Goal: Task Accomplishment & Management: Manage account settings

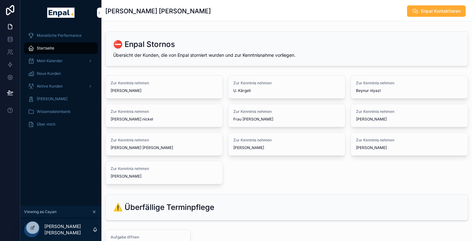
click at [55, 88] on span "Aktive Kunden" at bounding box center [50, 86] width 26 height 5
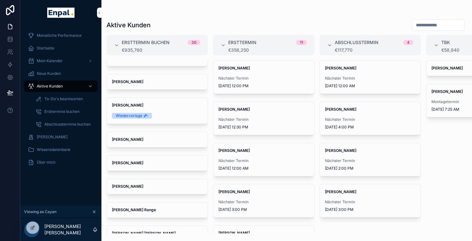
scroll to position [549, 0]
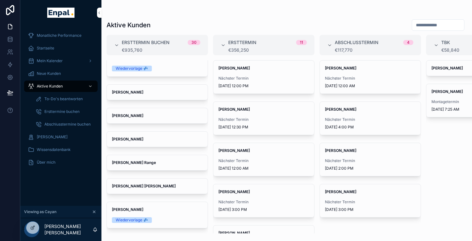
click at [0, 0] on icon at bounding box center [0, 0] width 0 height 0
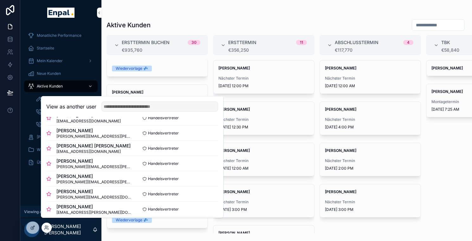
scroll to position [114, 0]
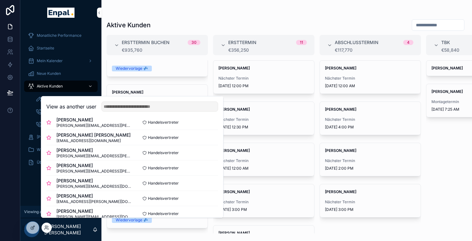
click at [0, 0] on button "Select" at bounding box center [0, 0] width 0 height 0
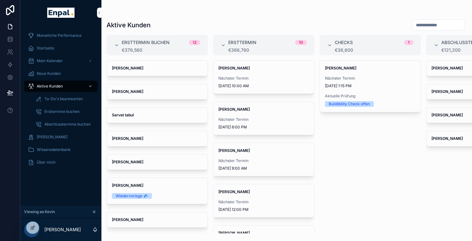
click at [285, 20] on div "Aktive Kunden" at bounding box center [286, 25] width 360 height 12
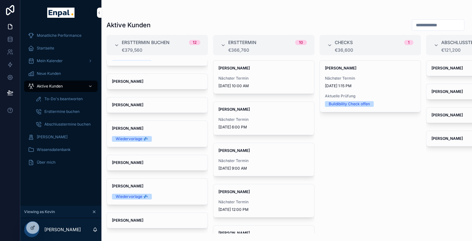
click at [0, 0] on icon at bounding box center [0, 0] width 0 height 0
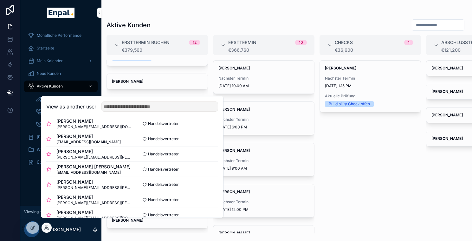
scroll to position [95, 0]
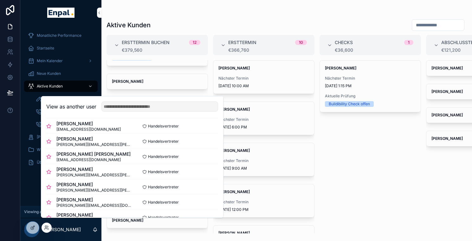
click at [0, 0] on button "Select" at bounding box center [0, 0] width 0 height 0
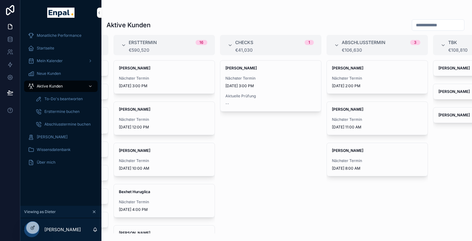
scroll to position [0, 162]
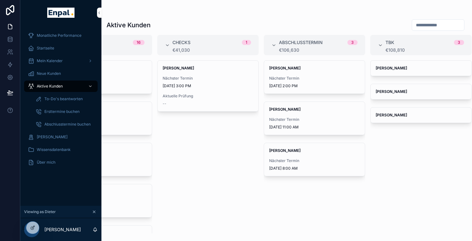
click at [335, 153] on div "[PERSON_NAME] Nächster Termin [DATE] 8:00 AM" at bounding box center [314, 159] width 101 height 33
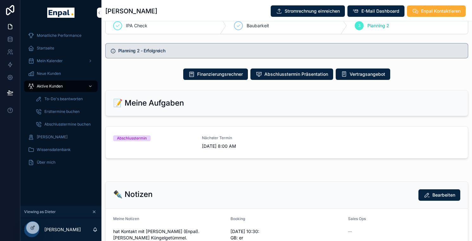
scroll to position [366, 0]
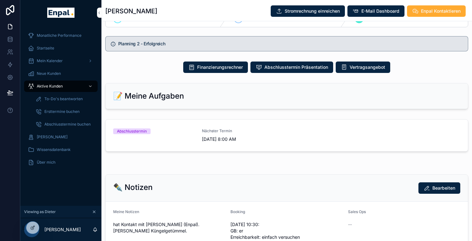
click at [271, 142] on span "[DATE] 8:00 AM" at bounding box center [242, 139] width 81 height 6
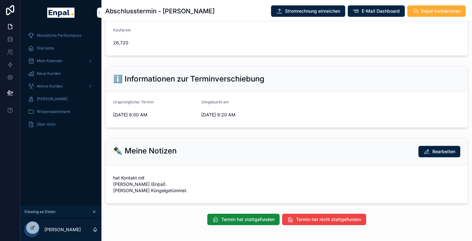
scroll to position [256, 0]
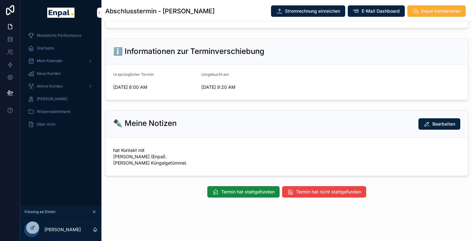
click at [306, 192] on span "Termin hat nicht stattgefunden" at bounding box center [328, 192] width 65 height 6
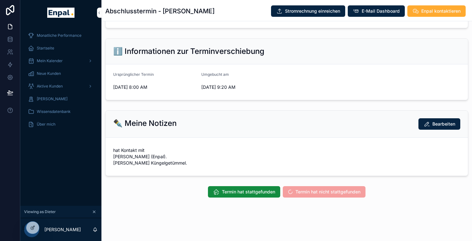
scroll to position [12, 0]
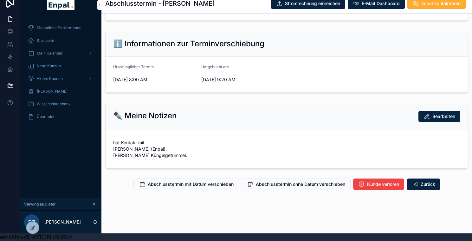
click at [217, 181] on span "Abschlusstermin mit Datum verschieben" at bounding box center [191, 184] width 86 height 6
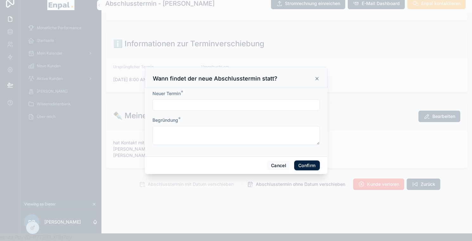
click at [243, 106] on input "text" at bounding box center [236, 104] width 167 height 9
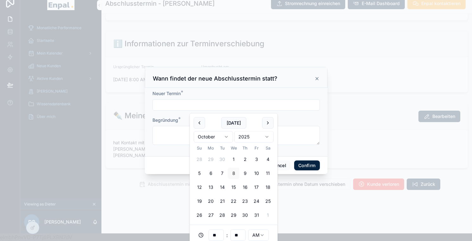
click at [270, 185] on button "18" at bounding box center [267, 187] width 11 height 11
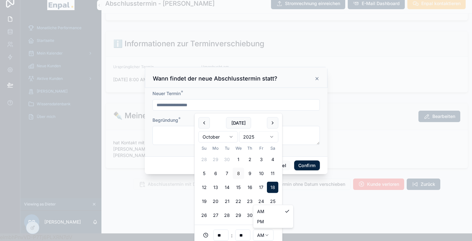
click at [258, 236] on html "**********" at bounding box center [236, 116] width 472 height 248
type input "**********"
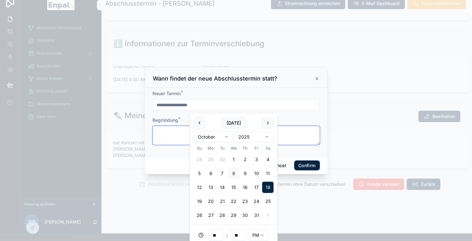
click at [172, 137] on textarea at bounding box center [235, 135] width 167 height 19
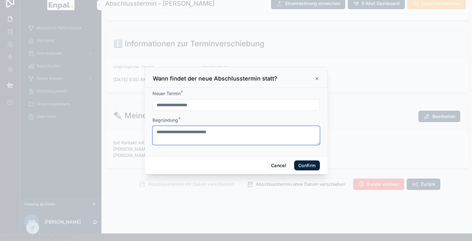
type textarea "**********"
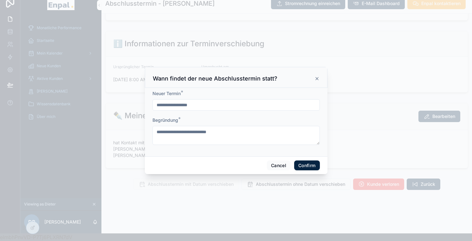
click at [302, 168] on button "Confirm" at bounding box center [306, 165] width 25 height 10
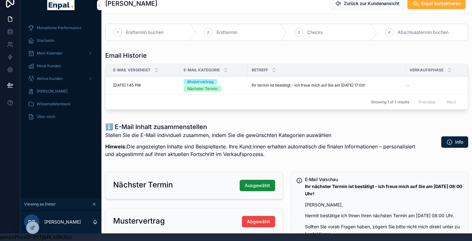
click at [67, 78] on div "Aktive Kunden" at bounding box center [61, 79] width 66 height 10
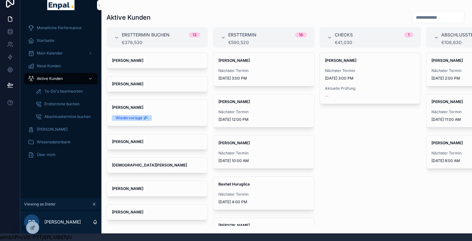
click at [0, 0] on icon at bounding box center [0, 0] width 0 height 0
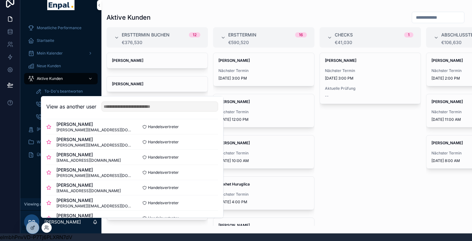
scroll to position [65, 0]
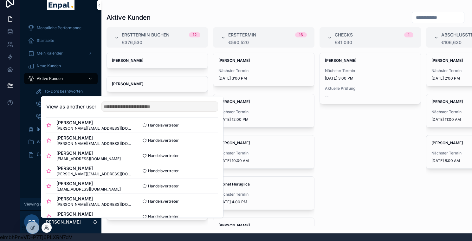
click at [0, 0] on button "Select" at bounding box center [0, 0] width 0 height 0
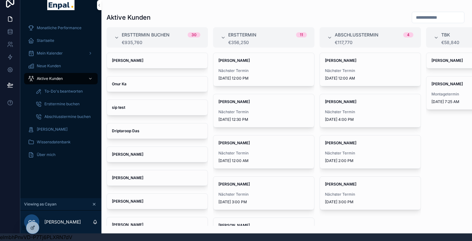
scroll to position [0, 56]
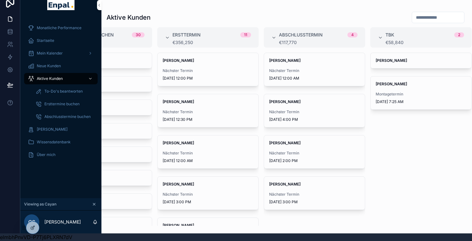
click at [305, 111] on span "Nächster Termin" at bounding box center [314, 111] width 91 height 5
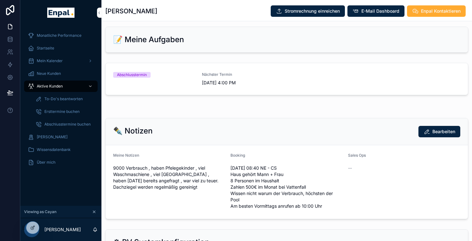
scroll to position [448, 0]
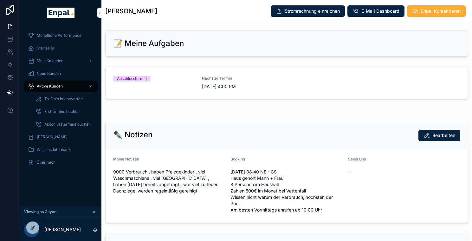
click at [270, 99] on link "Abschlusstermin Nächster Termin 10/9/2025 4:00 PM" at bounding box center [287, 83] width 362 height 32
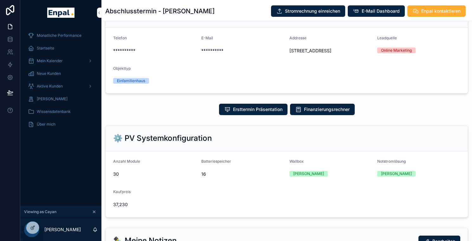
scroll to position [209, 0]
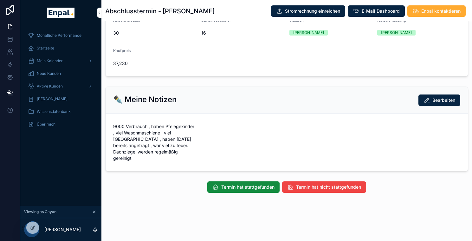
click at [305, 188] on button "Termin hat nicht stattgefunden" at bounding box center [324, 186] width 84 height 11
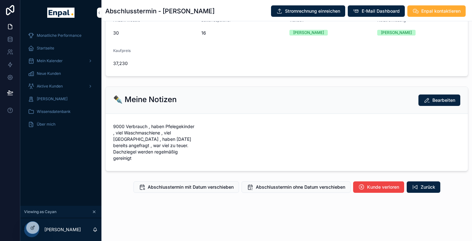
click at [205, 189] on span "Abschlusstermin mit Datum verschieben" at bounding box center [191, 187] width 86 height 6
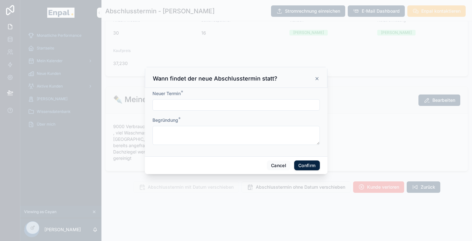
click at [251, 109] on input "text" at bounding box center [236, 104] width 167 height 9
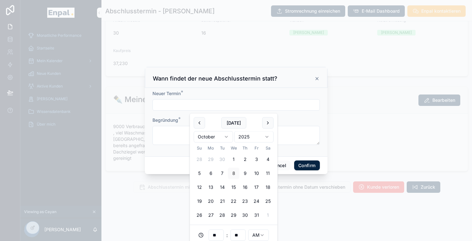
click at [269, 188] on button "18" at bounding box center [267, 187] width 11 height 11
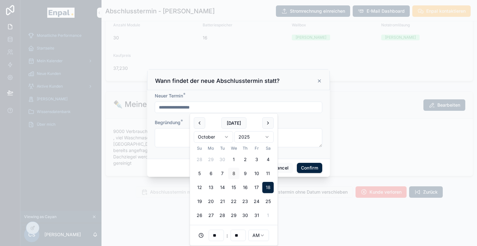
click at [261, 230] on html "**********" at bounding box center [238, 126] width 477 height 253
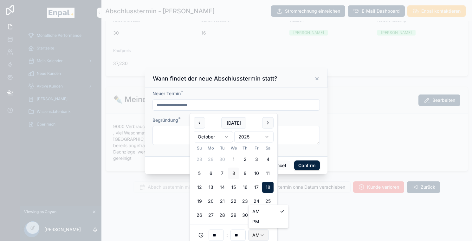
type input "**********"
click at [180, 136] on textarea at bounding box center [235, 135] width 167 height 19
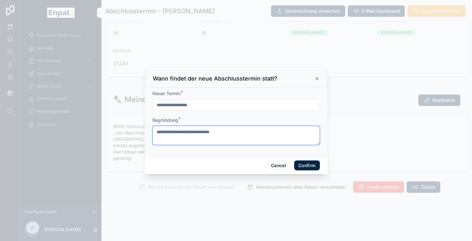
type textarea "**********"
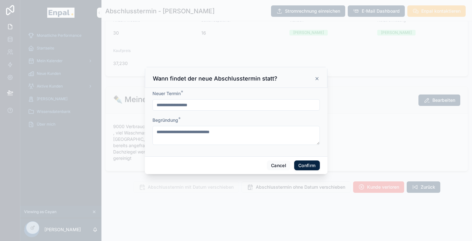
click at [303, 166] on button "Confirm" at bounding box center [306, 165] width 25 height 10
